Goal: Find specific page/section: Find specific page/section

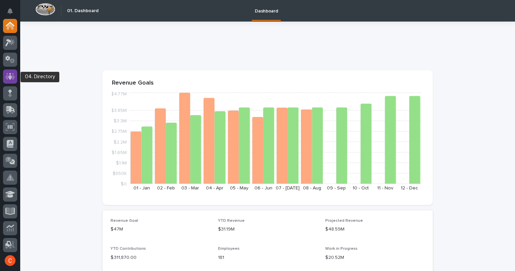
click at [10, 75] on icon at bounding box center [10, 76] width 4 height 7
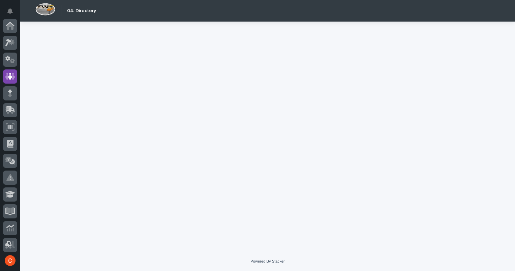
scroll to position [51, 0]
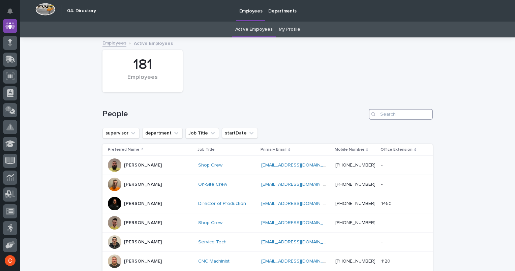
click at [385, 114] on input "Search" at bounding box center [401, 114] width 64 height 11
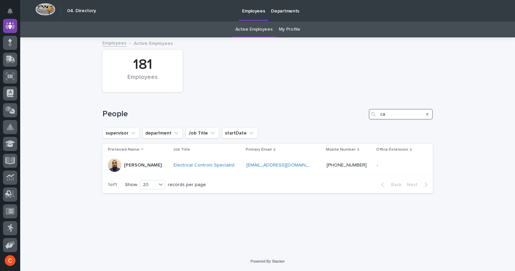
type input "c"
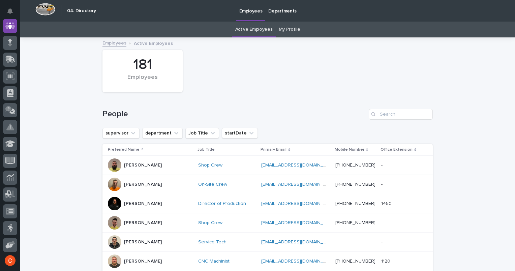
drag, startPoint x: 339, startPoint y: 87, endPoint x: 134, endPoint y: 78, distance: 204.8
click at [134, 78] on div "181 Employees" at bounding box center [267, 71] width 337 height 49
